Goal: Check status: Verify the current state of an ongoing process or item

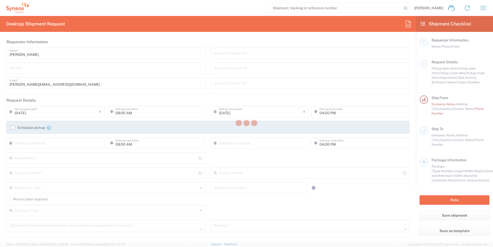
type input "3229"
type input "Czechia"
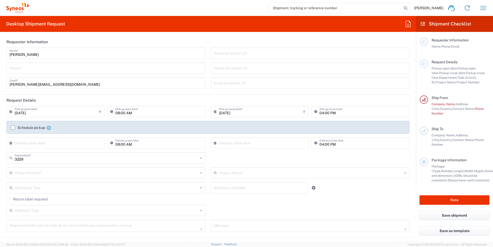
type input "Syneos Health CZ s.r.o"
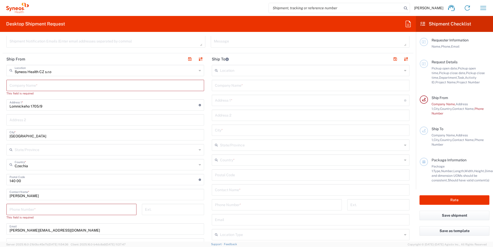
scroll to position [145, 0]
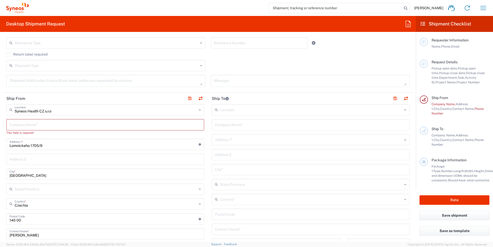
click at [423, 25] on icon at bounding box center [423, 24] width 5 height 5
click at [422, 24] on icon at bounding box center [423, 24] width 5 height 5
click at [480, 7] on icon "button" at bounding box center [483, 8] width 8 height 8
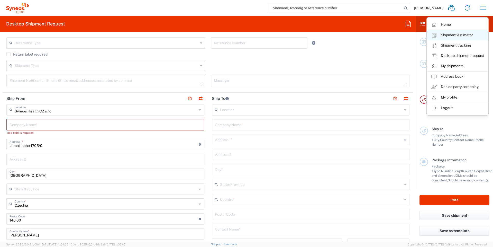
click at [460, 32] on link "Shipment estimator" at bounding box center [457, 35] width 61 height 10
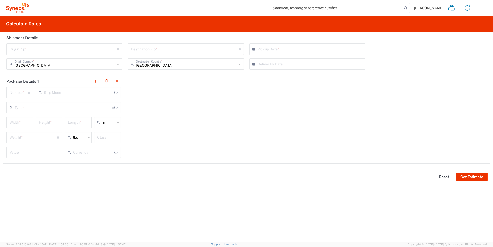
type input "US Dollar"
click at [480, 6] on icon "button" at bounding box center [483, 8] width 8 height 8
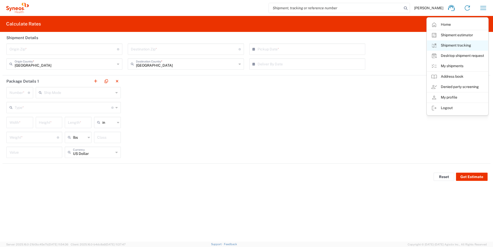
click at [463, 44] on link "Shipment tracking" at bounding box center [457, 45] width 61 height 10
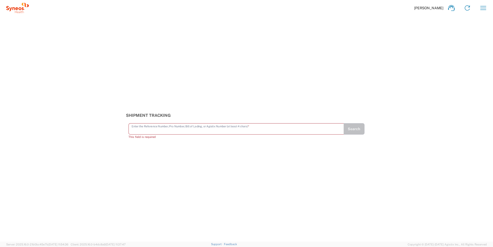
click at [225, 129] on input "text" at bounding box center [236, 128] width 209 height 9
paste input "56439817"
type input "56439817"
click at [361, 129] on button "Search" at bounding box center [353, 130] width 21 height 11
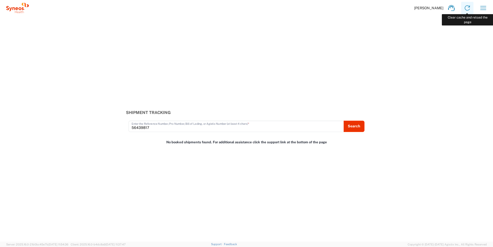
click at [467, 7] on icon at bounding box center [467, 8] width 8 height 8
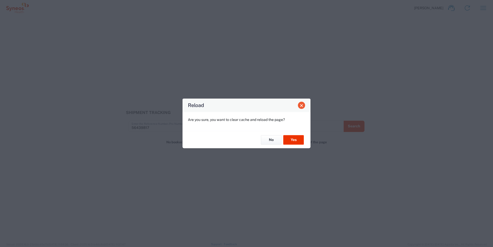
click at [301, 105] on span "Close" at bounding box center [302, 106] width 4 height 4
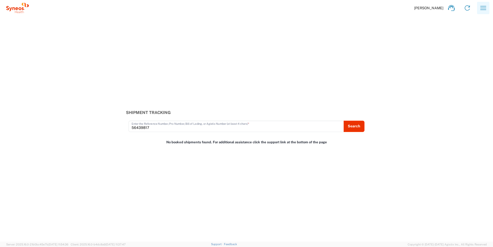
click at [479, 3] on button "button" at bounding box center [483, 8] width 12 height 12
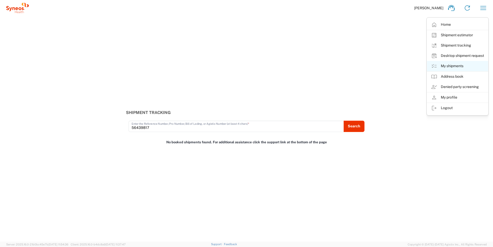
click at [453, 67] on link "My shipments" at bounding box center [457, 66] width 61 height 10
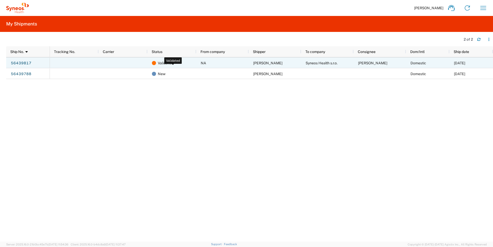
click at [160, 62] on span "Validated" at bounding box center [165, 63] width 15 height 11
click at [27, 65] on link "56439817" at bounding box center [21, 63] width 21 height 8
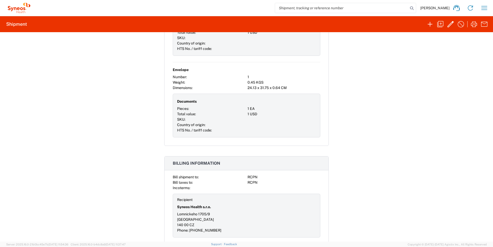
scroll to position [470, 0]
